Goal: Information Seeking & Learning: Understand process/instructions

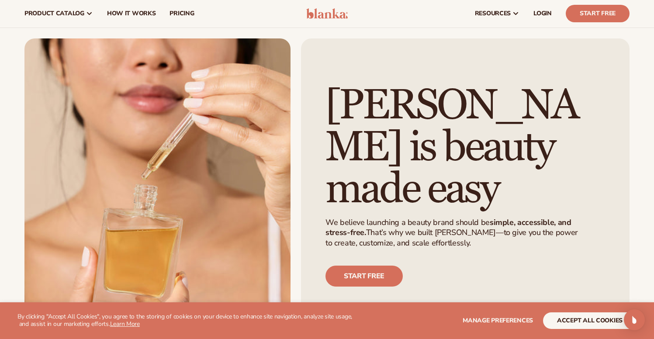
scroll to position [15, 0]
click at [173, 10] on span "pricing" at bounding box center [182, 13] width 24 height 7
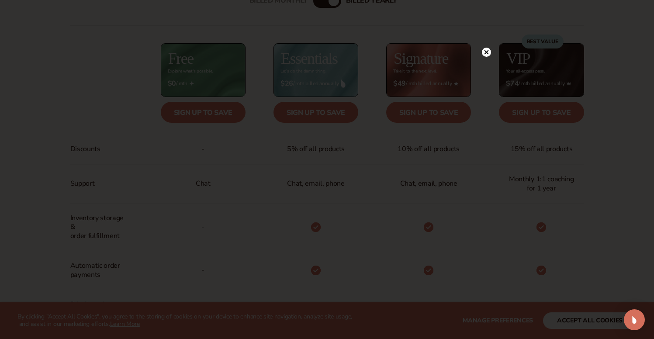
scroll to position [353, 0]
click at [488, 67] on circle at bounding box center [486, 70] width 9 height 9
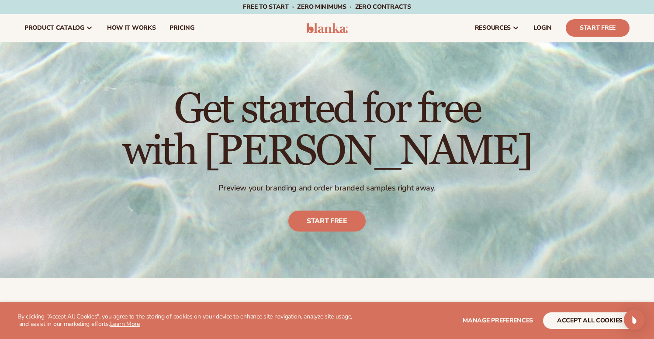
scroll to position [0, 0]
click at [139, 26] on span "How It Works" at bounding box center [131, 27] width 49 height 7
